Goal: Information Seeking & Learning: Learn about a topic

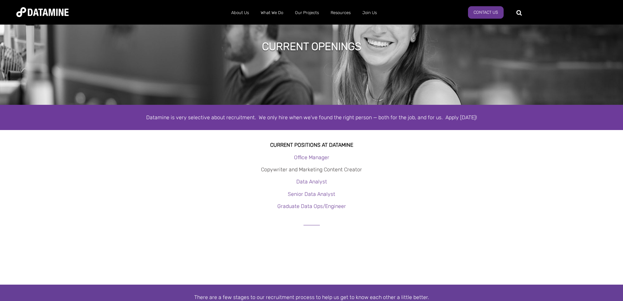
click at [303, 167] on link "Copywriter and Marketing Content Creator" at bounding box center [311, 169] width 101 height 6
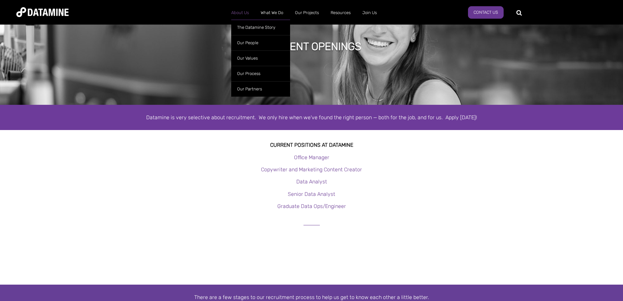
click at [240, 8] on link "About Us" at bounding box center [239, 12] width 29 height 17
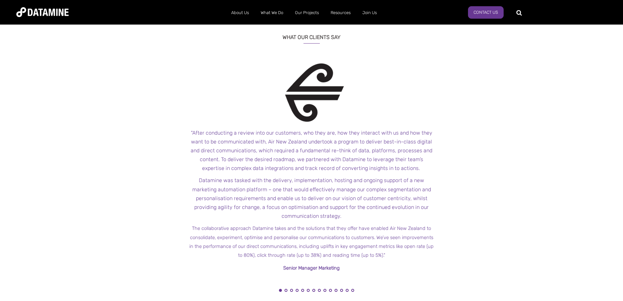
scroll to position [622, 0]
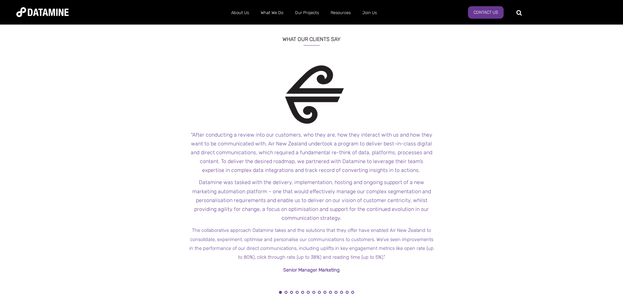
click at [313, 260] on p "The collaborative approach Datamine takes and the solutions that they offer hav…" at bounding box center [311, 243] width 245 height 36
click at [285, 292] on button "2" at bounding box center [286, 291] width 3 height 3
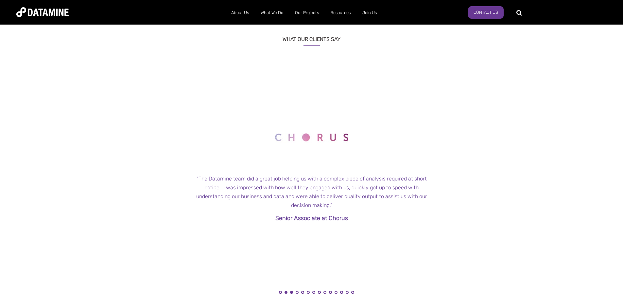
drag, startPoint x: 291, startPoint y: 293, endPoint x: 297, endPoint y: 292, distance: 5.9
click at [292, 293] on button "3" at bounding box center [291, 291] width 3 height 3
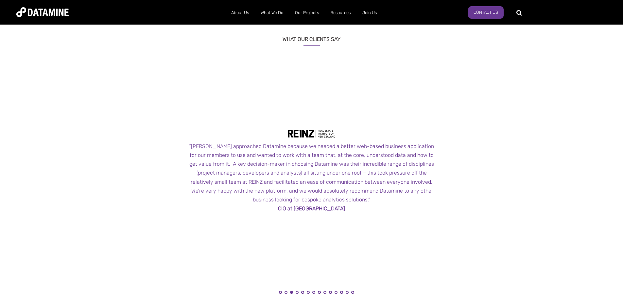
click at [295, 292] on li "4" at bounding box center [297, 293] width 7 height 7
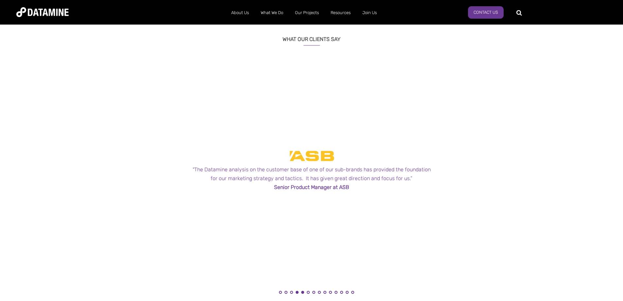
click at [304, 292] on button "5" at bounding box center [302, 291] width 3 height 3
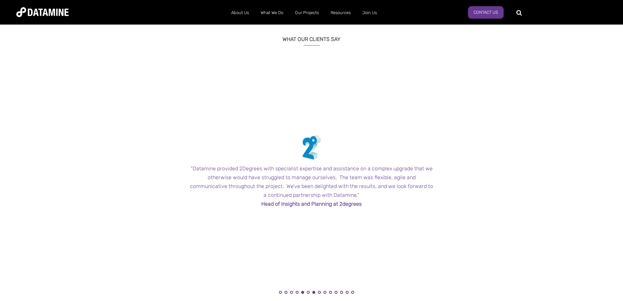
click at [313, 292] on button "7" at bounding box center [313, 291] width 3 height 3
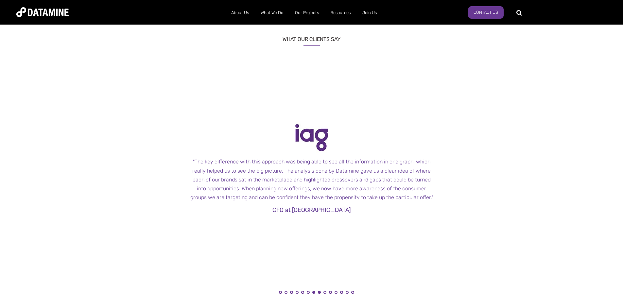
click at [320, 293] on button "8" at bounding box center [319, 291] width 3 height 3
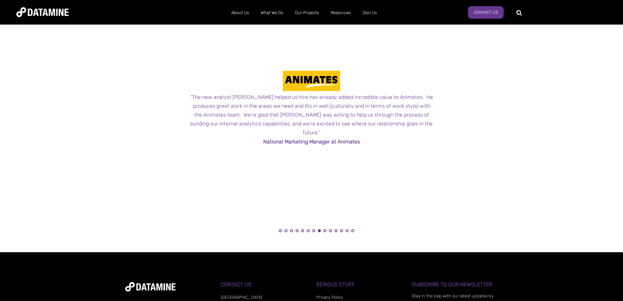
scroll to position [773, 0]
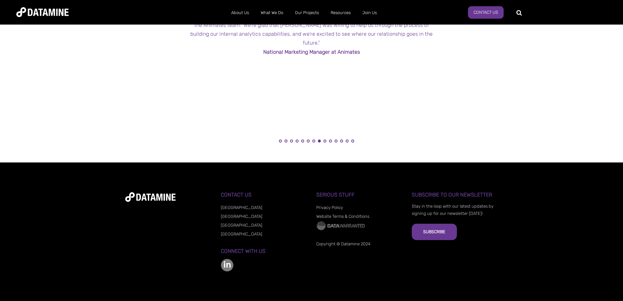
click at [235, 216] on link "[GEOGRAPHIC_DATA]" at bounding box center [242, 216] width 42 height 5
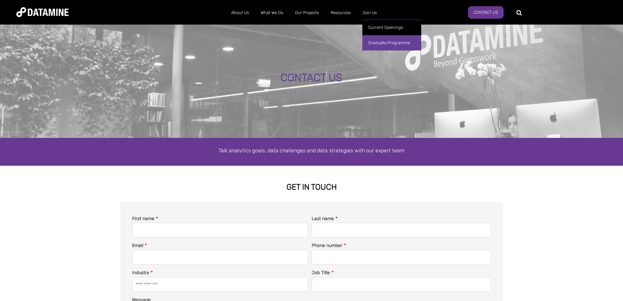
click at [383, 44] on link "Graduate Programme" at bounding box center [391, 42] width 59 height 15
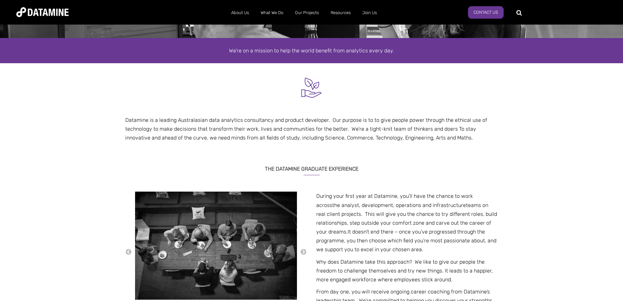
scroll to position [182, 0]
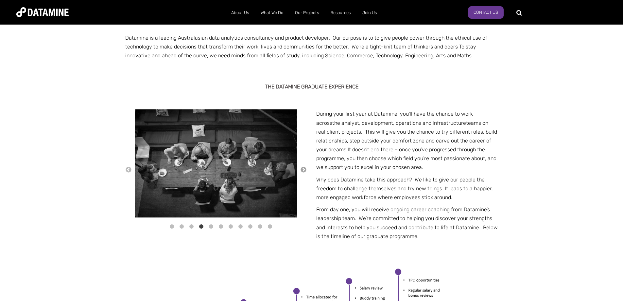
click at [305, 167] on button "→" at bounding box center [303, 169] width 7 height 7
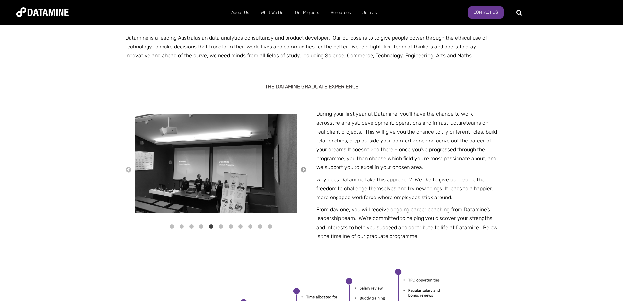
click at [305, 167] on button "→" at bounding box center [303, 169] width 7 height 7
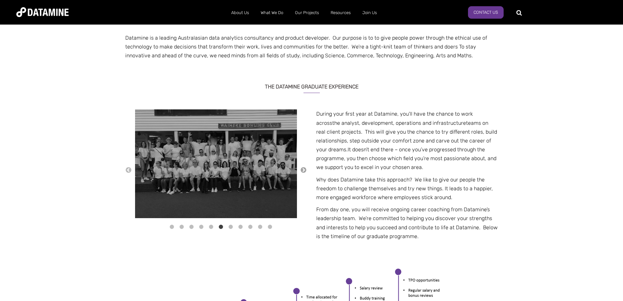
click at [305, 167] on button "→" at bounding box center [303, 169] width 7 height 7
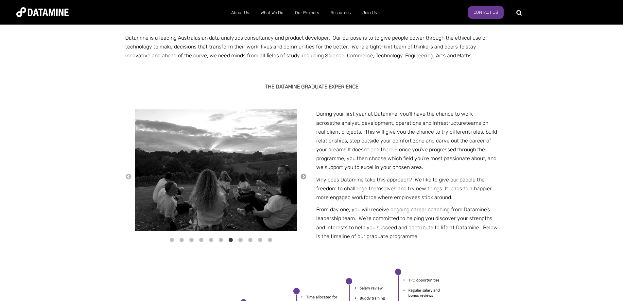
click at [305, 167] on div "← 1" at bounding box center [216, 175] width 182 height 133
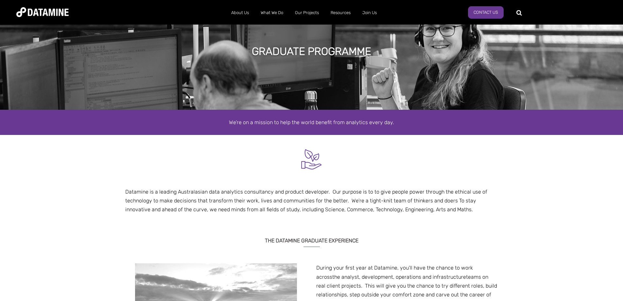
scroll to position [0, 0]
